Goal: Check status: Check status

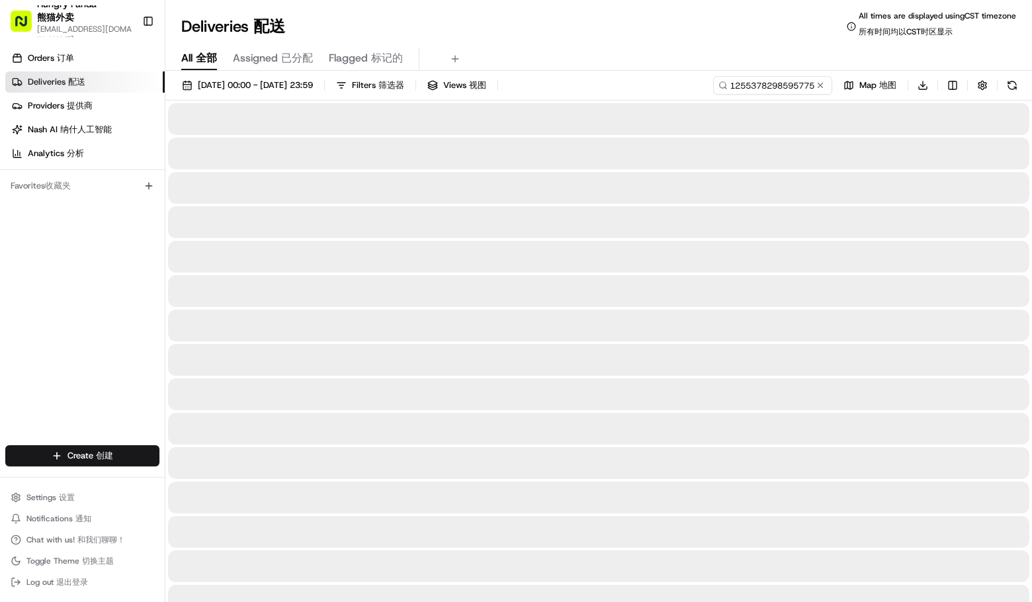
type input "243125537829859577557575457045753752911116"
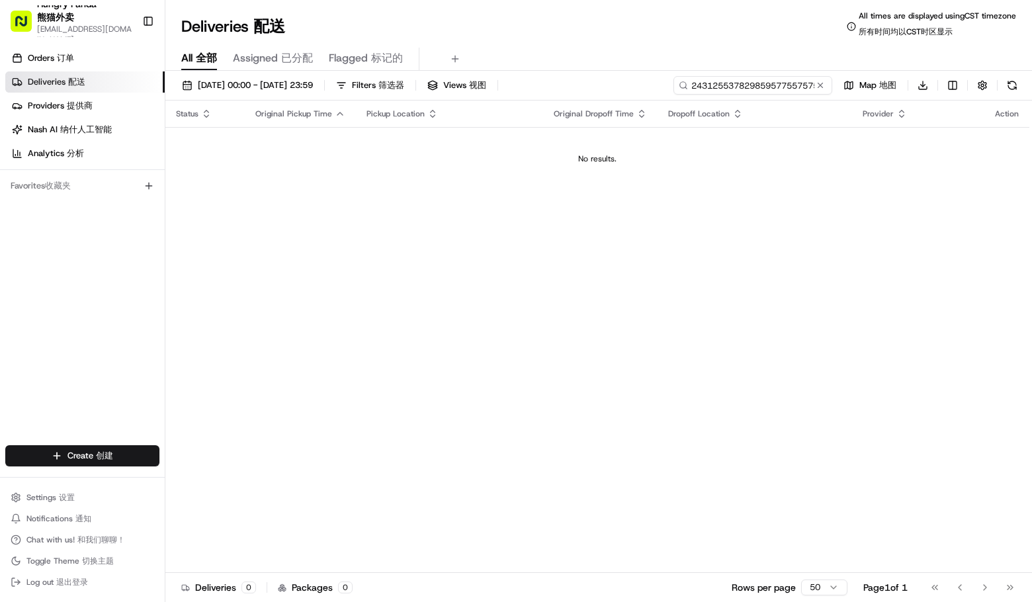
click at [783, 82] on input "243125537829859577557575457045753752911116" at bounding box center [753, 85] width 159 height 19
drag, startPoint x: 819, startPoint y: 86, endPoint x: 810, endPoint y: 87, distance: 9.3
click at [819, 86] on button at bounding box center [820, 85] width 13 height 13
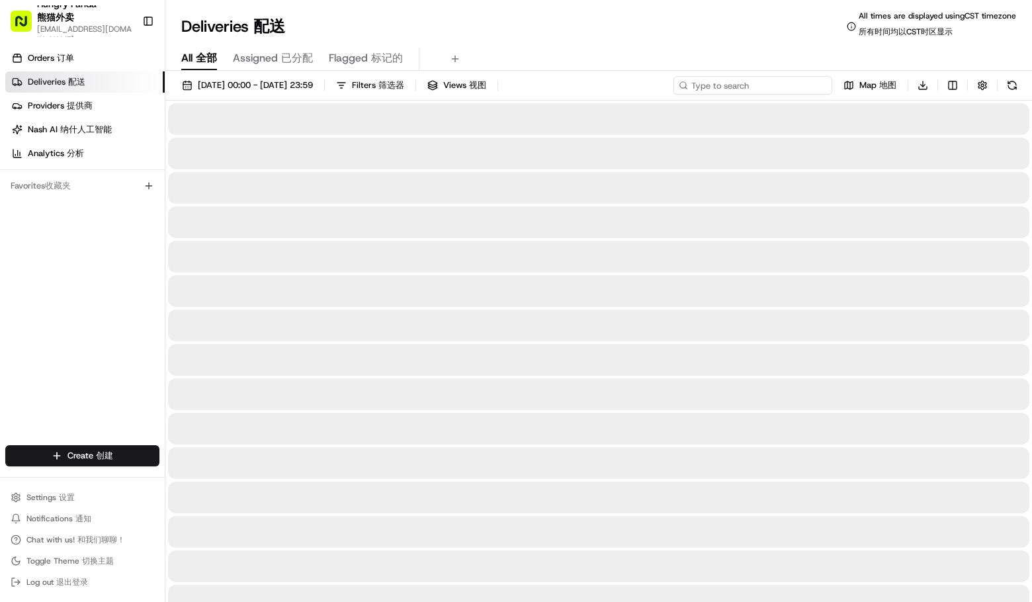
click at [777, 83] on input at bounding box center [753, 85] width 159 height 19
paste input "255378298595775575754"
type input "255378298595775575754"
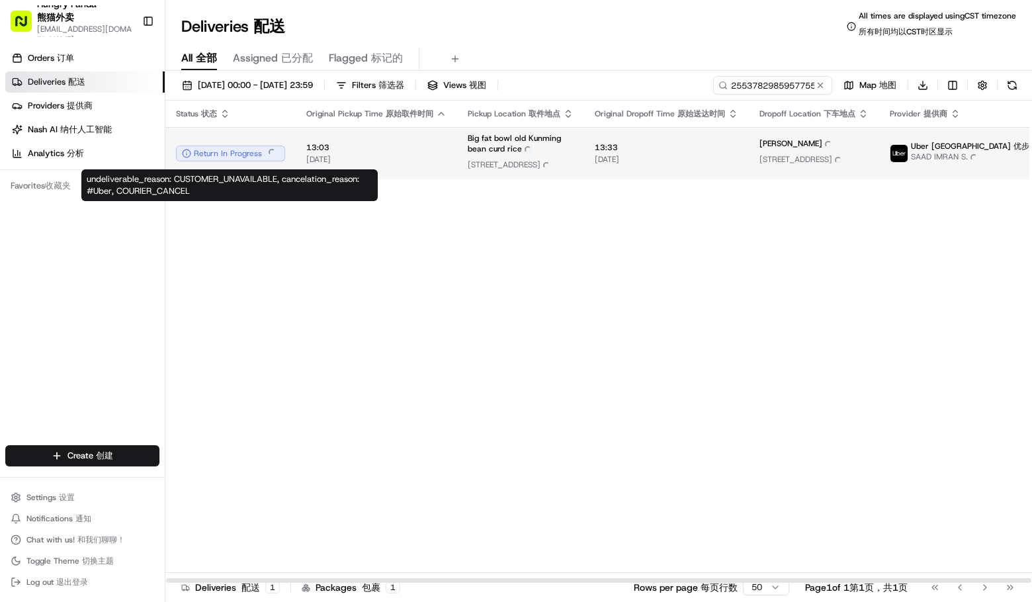
click at [230, 156] on div "Return In Progress Return In Progress" at bounding box center [230, 154] width 109 height 16
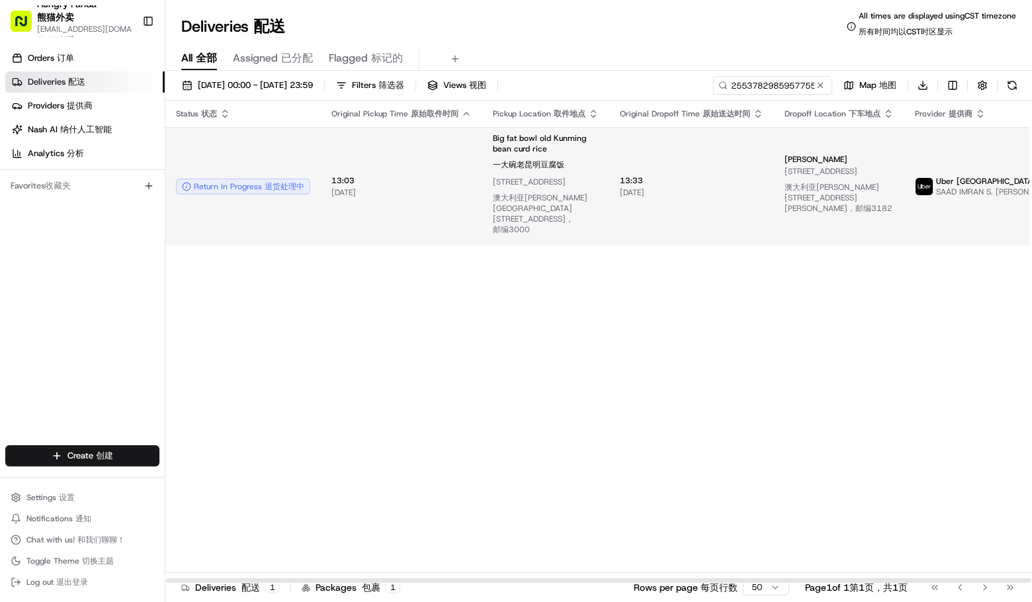
click at [953, 187] on span "SAAD IMRAN S. SAAD IMRAN S. [PERSON_NAME]." at bounding box center [1011, 192] width 150 height 11
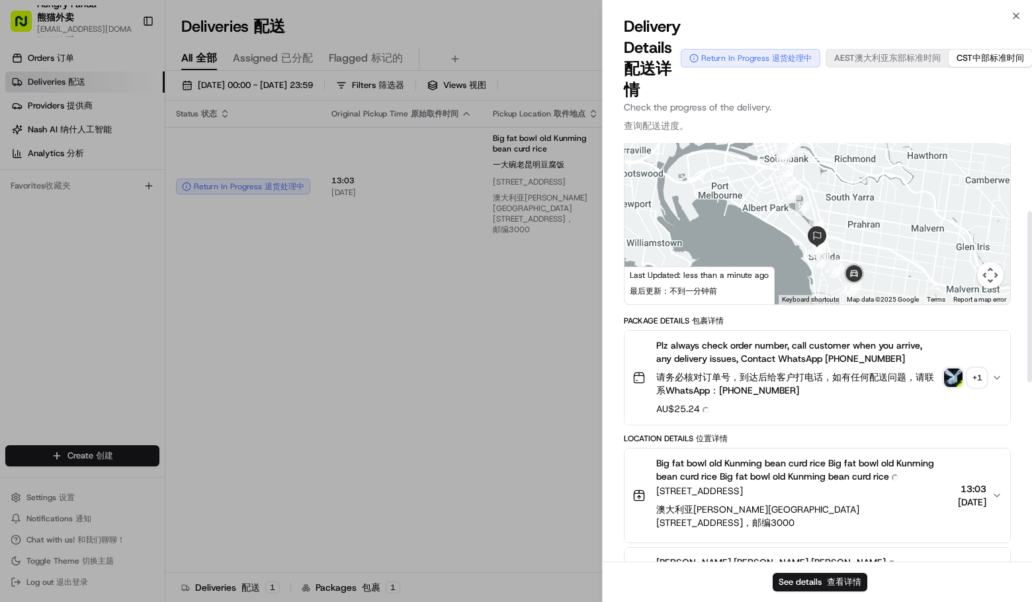
scroll to position [9, 0]
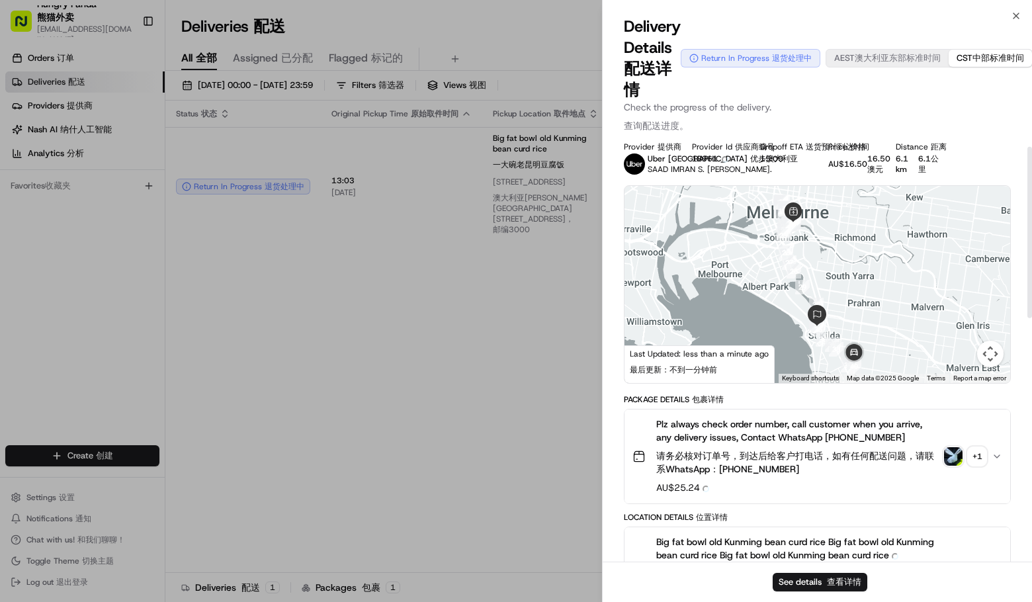
click at [980, 462] on div "+ 1 + 1" at bounding box center [977, 456] width 19 height 19
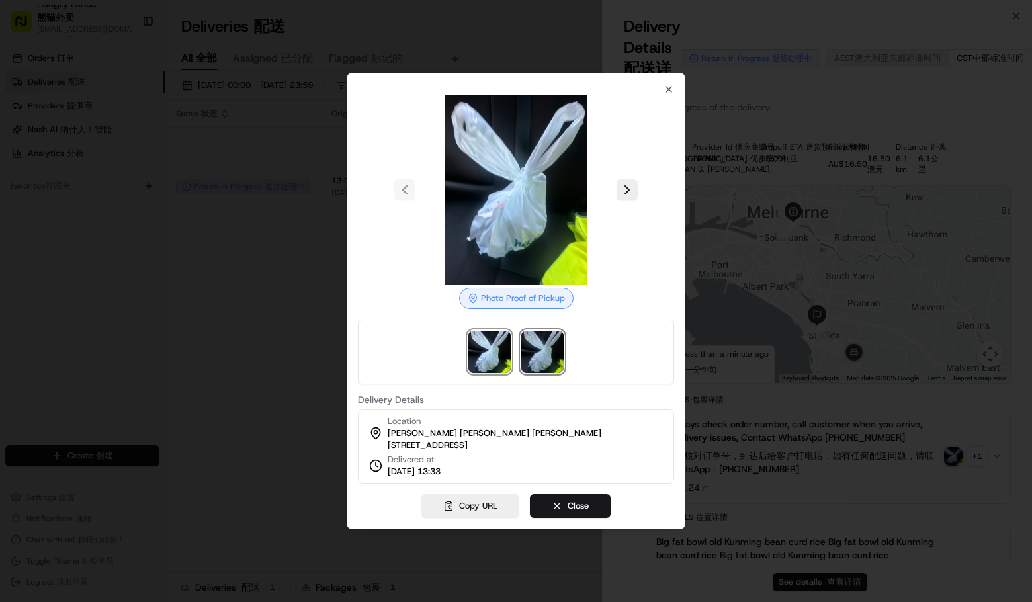
click at [523, 335] on img at bounding box center [542, 352] width 42 height 42
click at [325, 330] on div at bounding box center [516, 301] width 1032 height 602
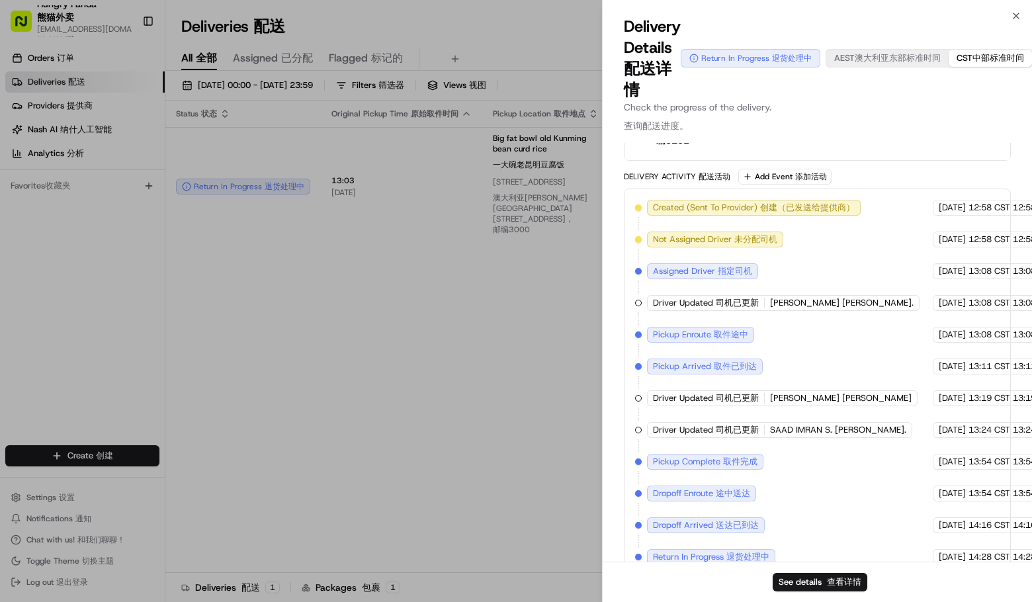
scroll to position [847, 0]
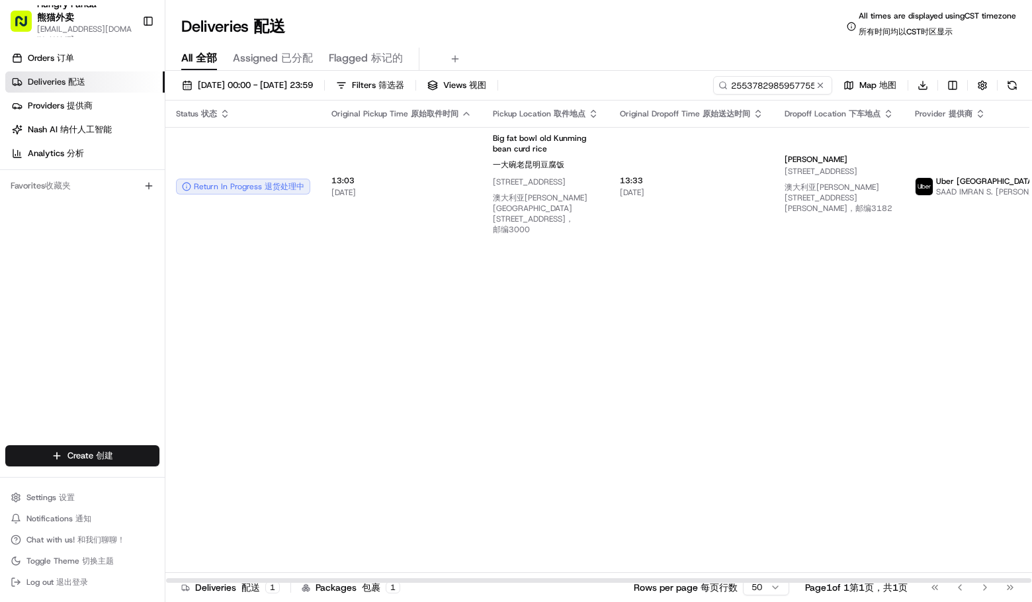
drag, startPoint x: 817, startPoint y: 434, endPoint x: 533, endPoint y: 244, distance: 342.0
click at [816, 433] on div "Status Status 状态 Original Pickup Time Original Pickup Time 原始取件时间 Pickup Locati…" at bounding box center [661, 342] width 992 height 483
